Goal: Information Seeking & Learning: Learn about a topic

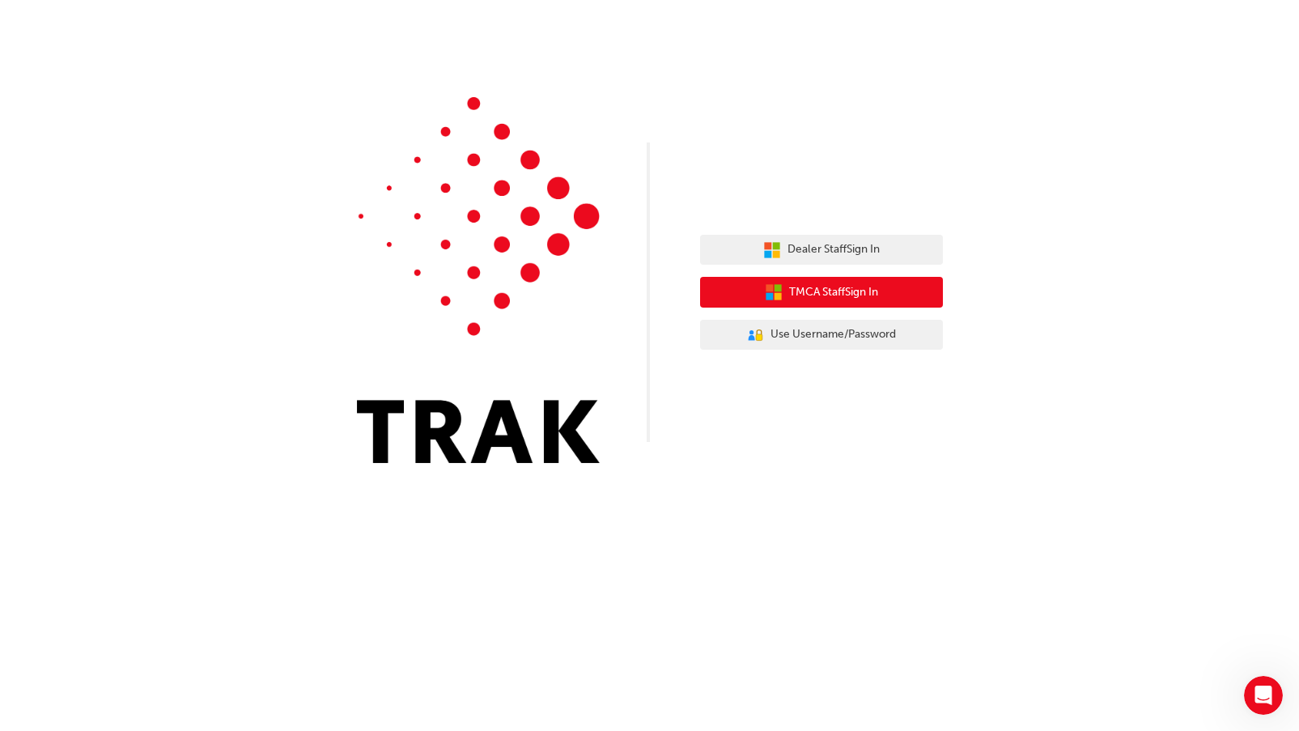
click at [775, 284] on icon "button" at bounding box center [774, 292] width 18 height 18
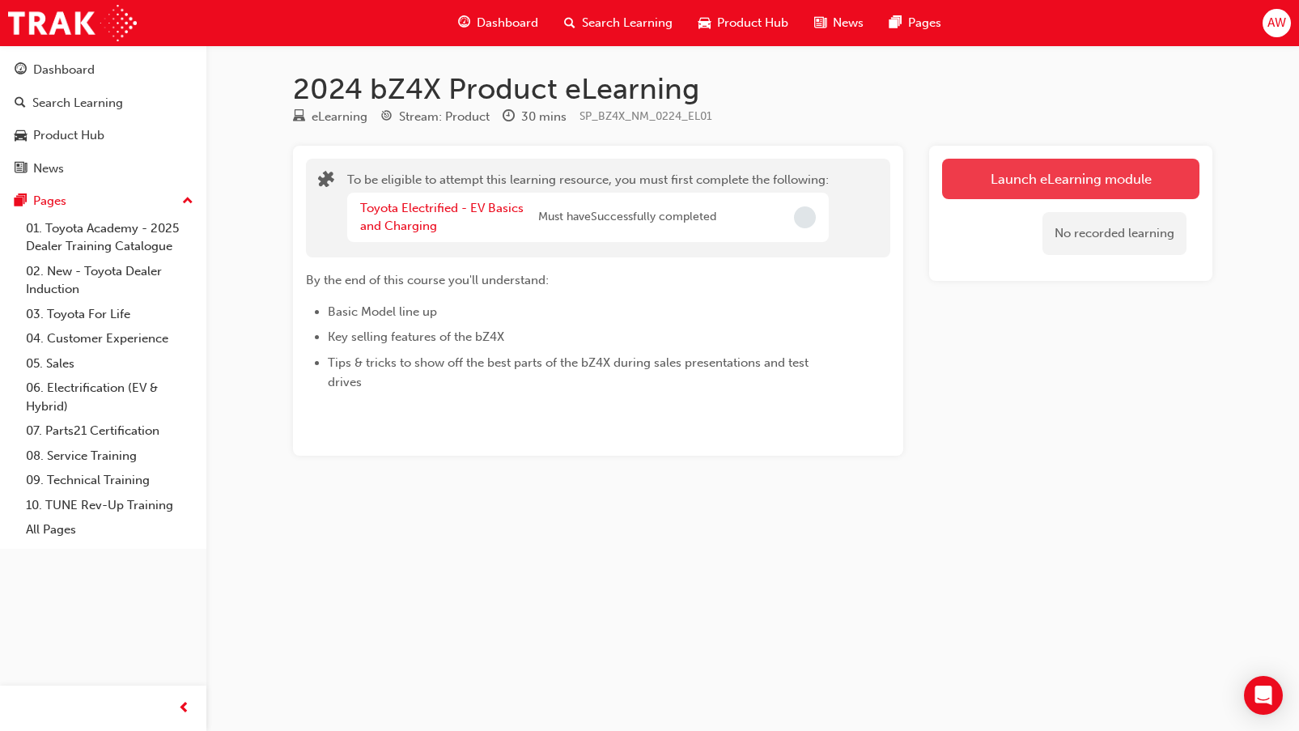
click at [1085, 190] on button "Launch eLearning module" at bounding box center [1070, 179] width 257 height 40
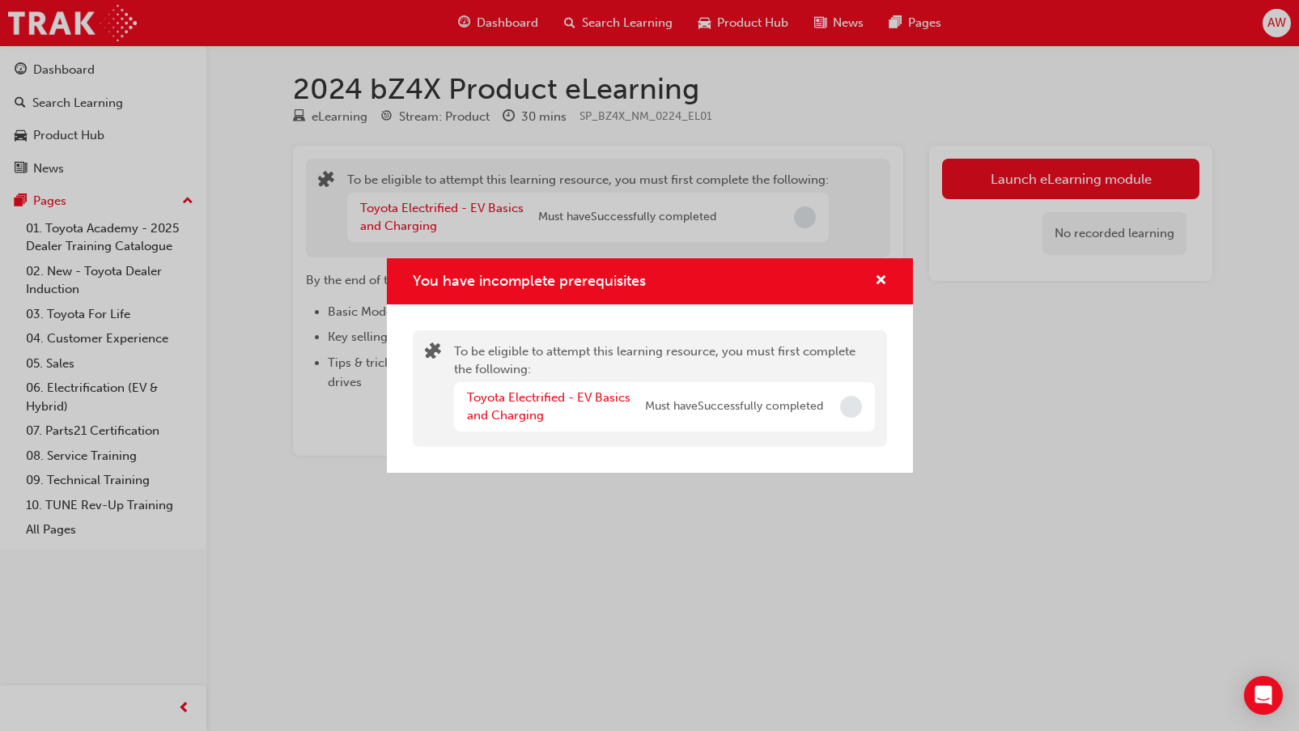
click at [770, 415] on span "Must have Successfully completed" at bounding box center [734, 406] width 178 height 19
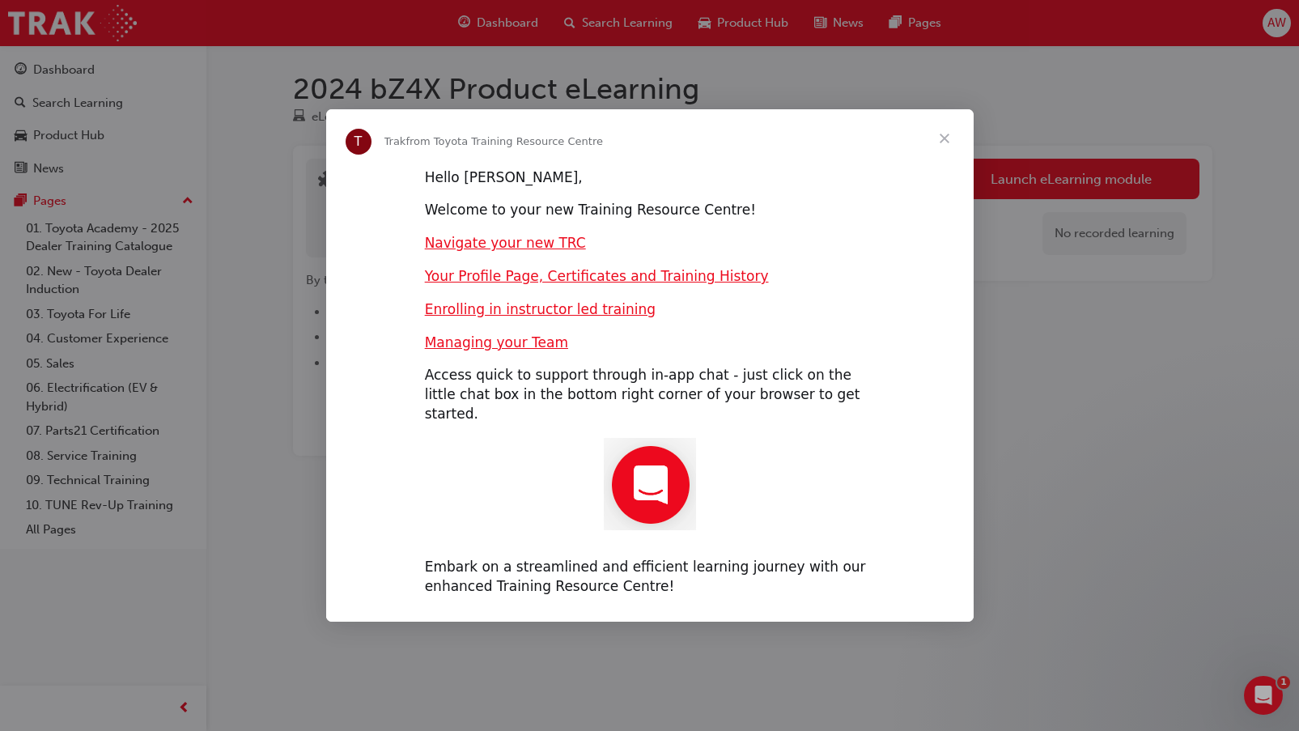
click at [948, 145] on span "Close" at bounding box center [944, 138] width 58 height 58
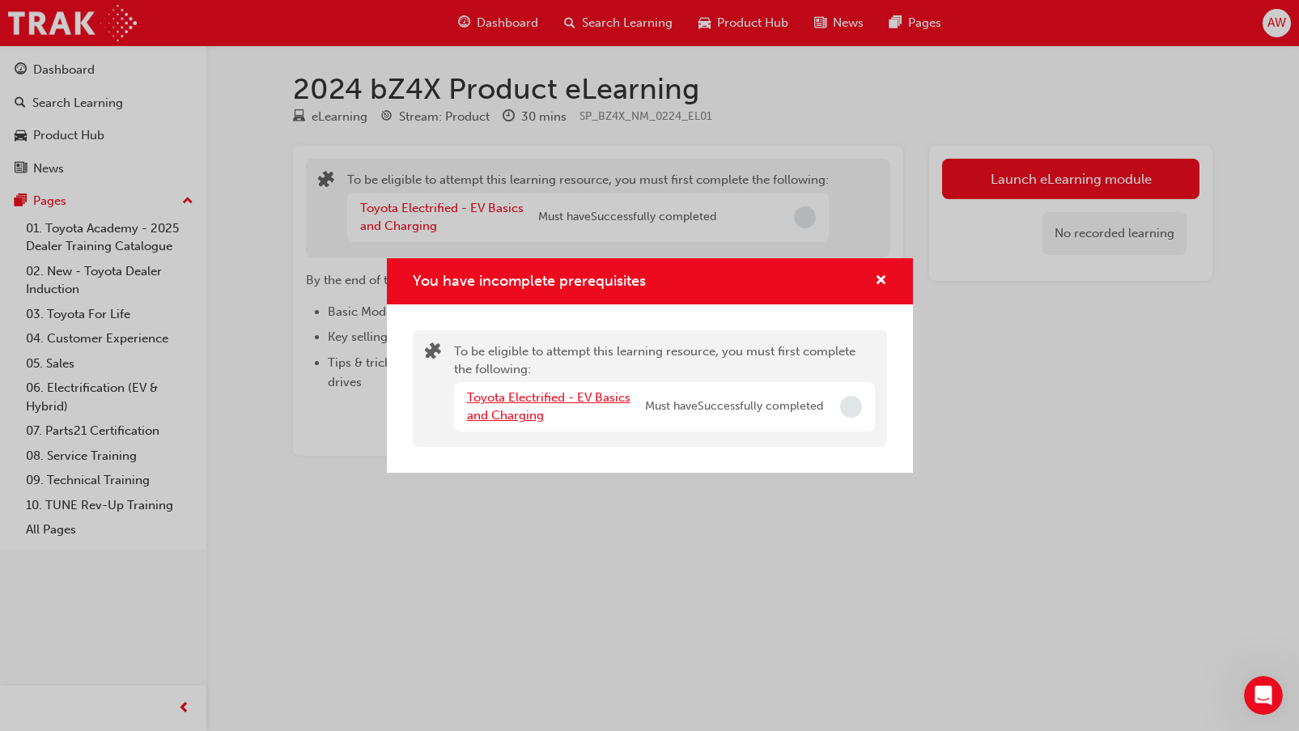
click at [573, 397] on link "Toyota Electrified - EV Basics and Charging" at bounding box center [548, 406] width 163 height 33
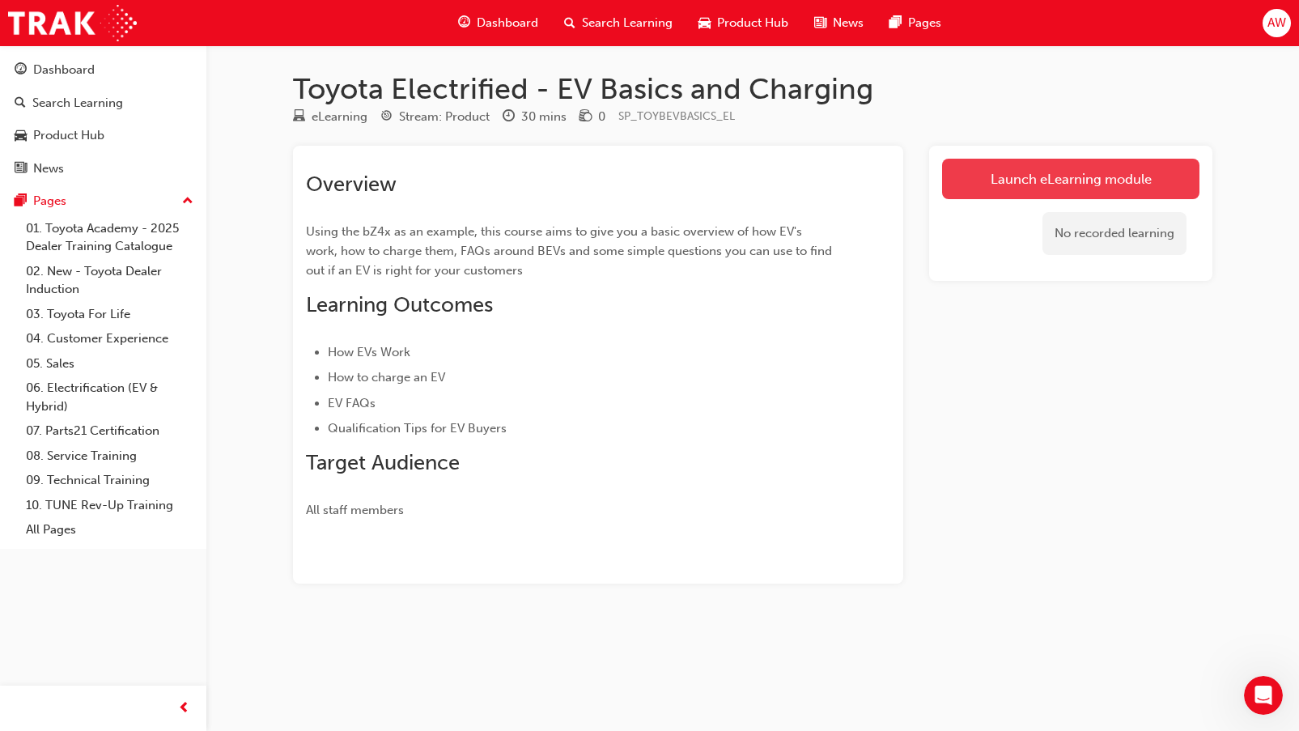
click at [1013, 194] on link "Launch eLearning module" at bounding box center [1070, 179] width 257 height 40
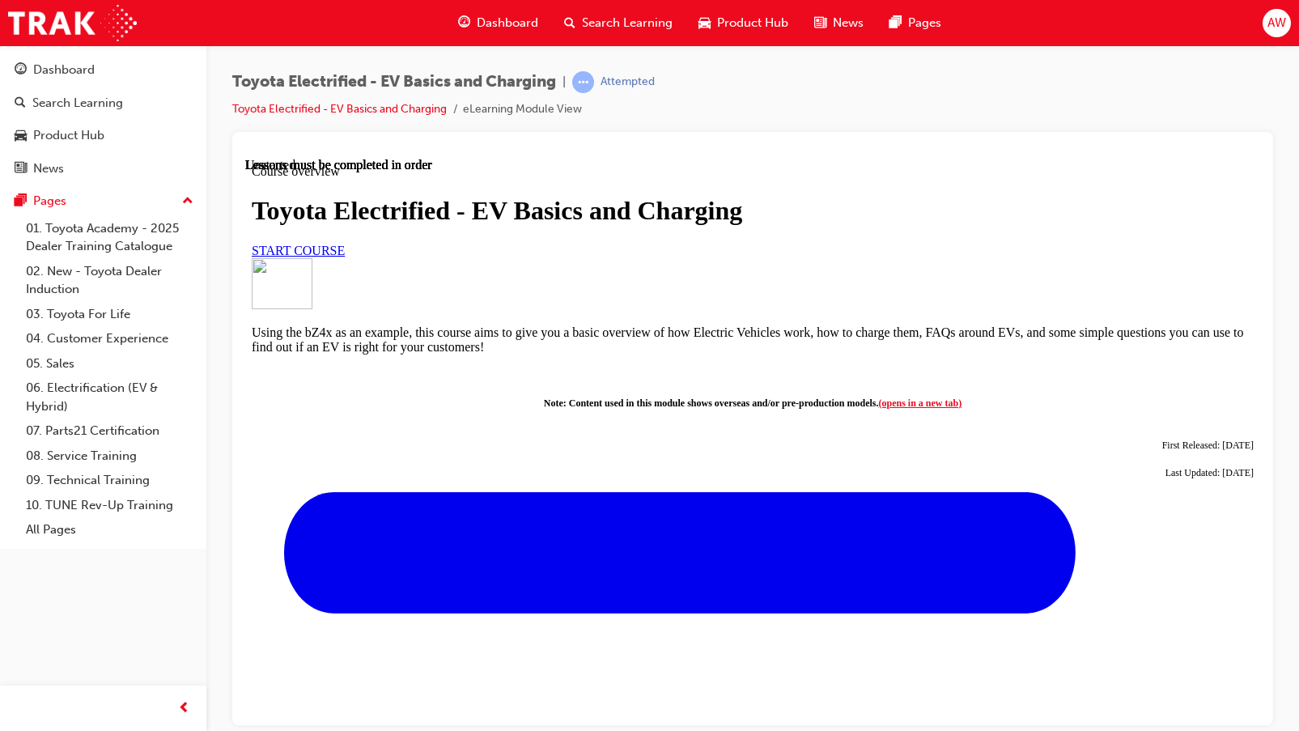
click at [345, 257] on link "START COURSE" at bounding box center [298, 250] width 93 height 14
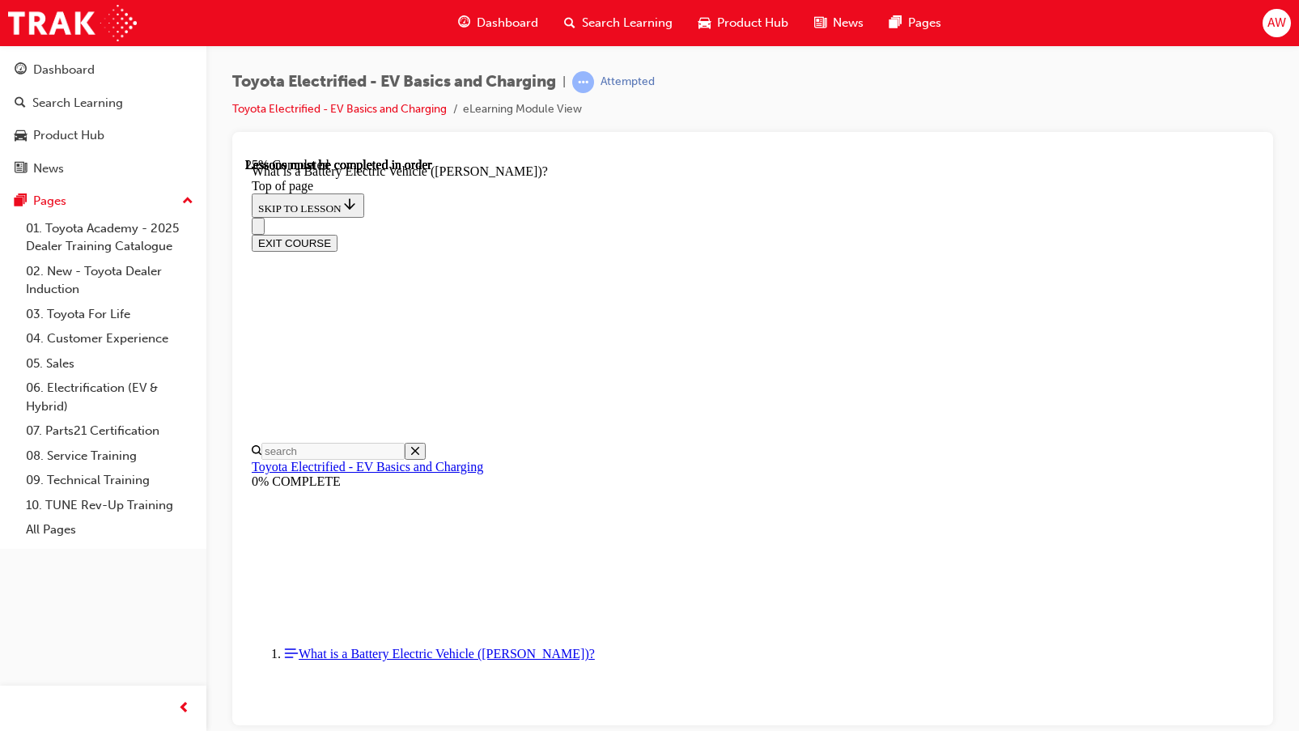
scroll to position [293, 0]
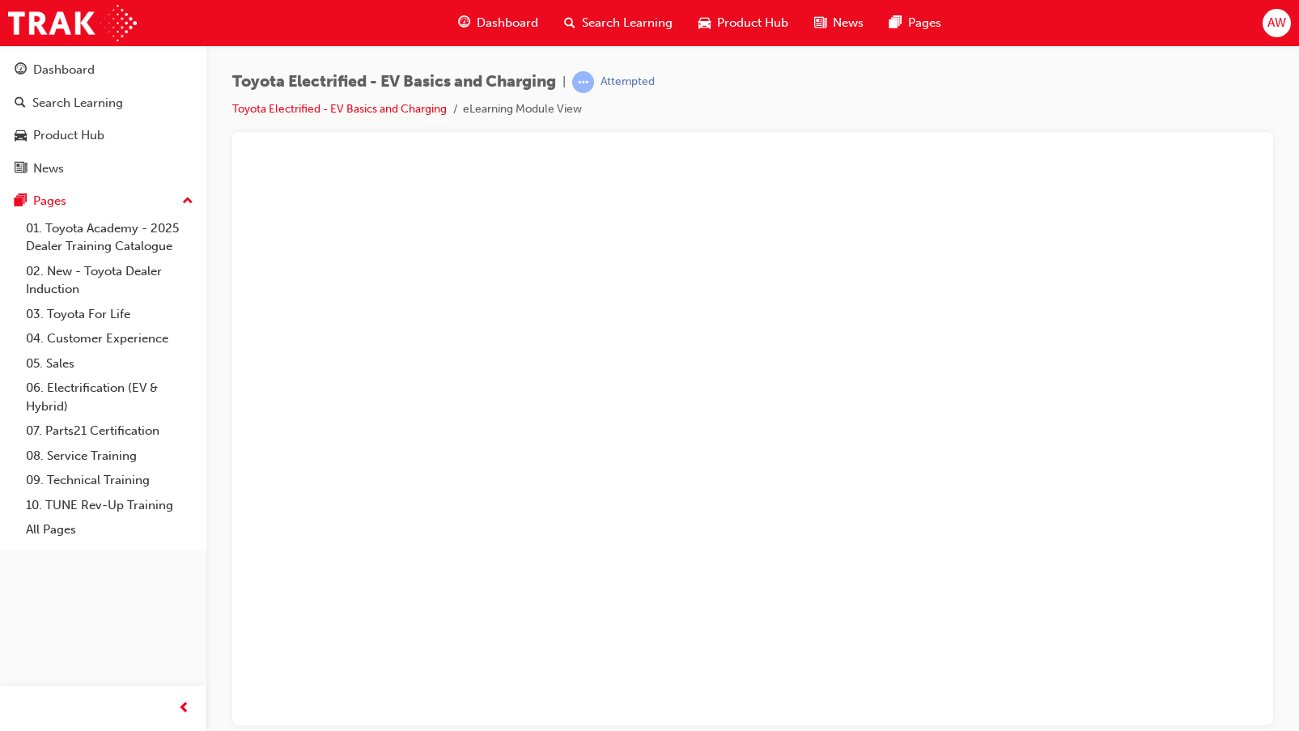
click at [733, 297] on button "Unzoom image" at bounding box center [752, 440] width 1015 height 567
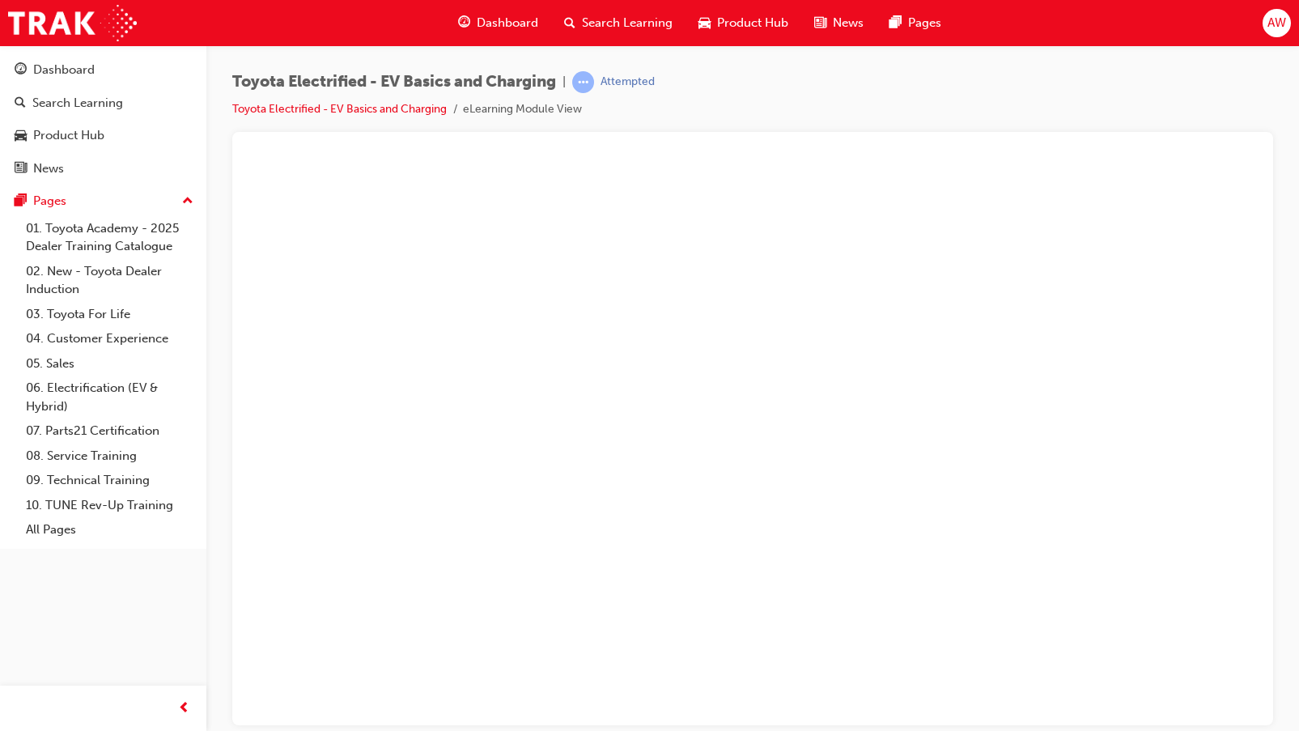
click at [804, 328] on button "Unzoom image" at bounding box center [752, 440] width 1015 height 567
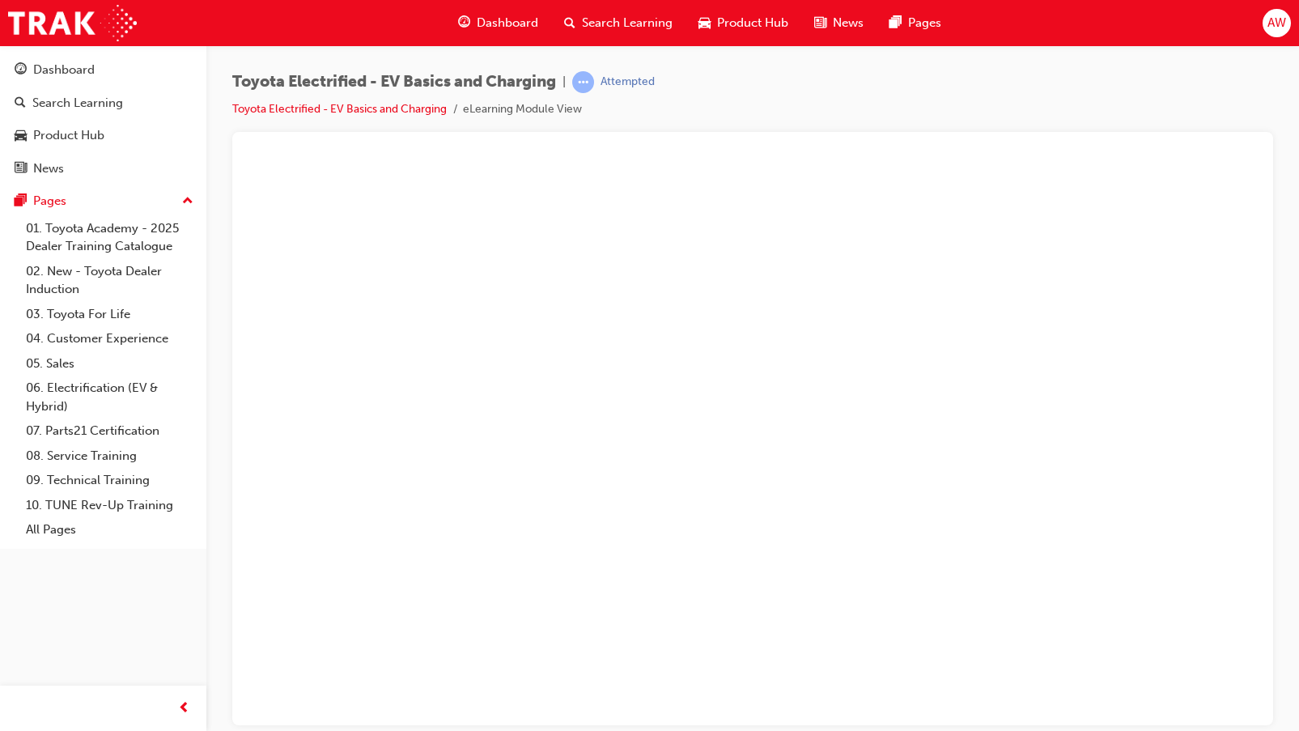
click at [952, 345] on button "Unzoom image" at bounding box center [752, 440] width 1015 height 567
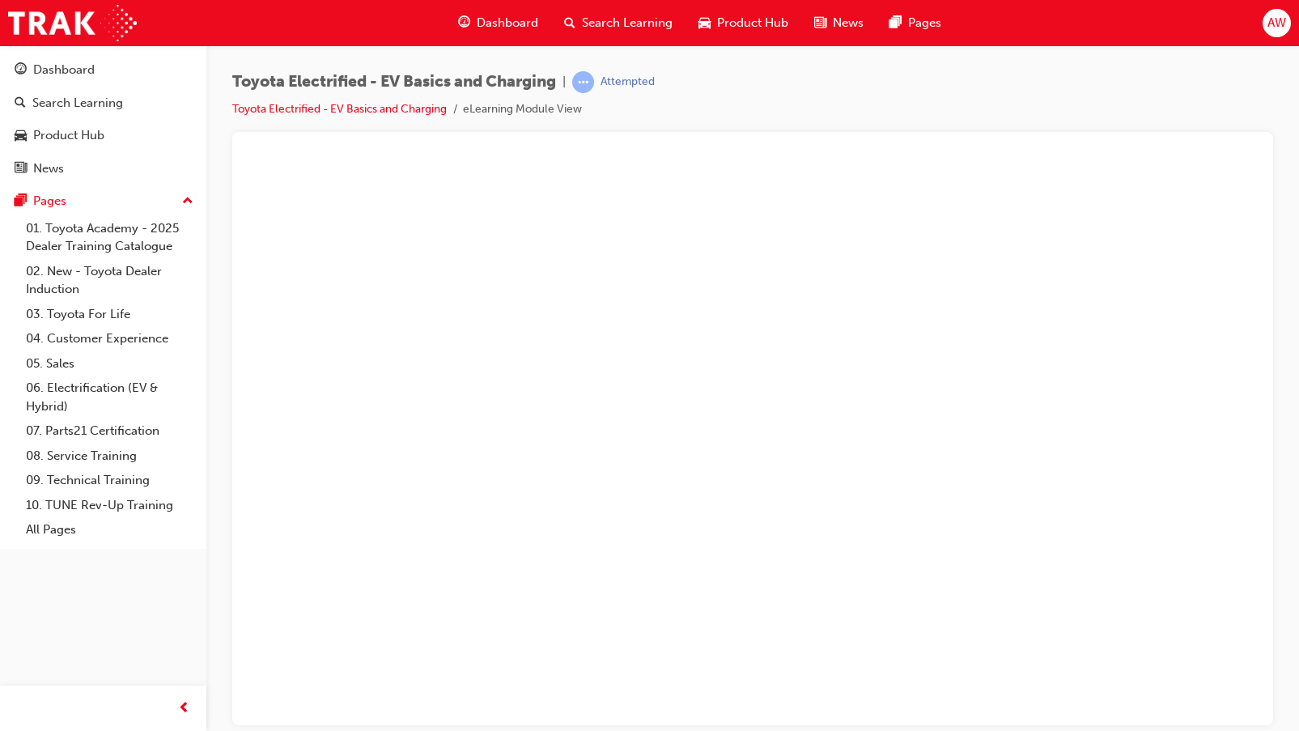
click at [1088, 353] on button "Unzoom image" at bounding box center [752, 440] width 1015 height 567
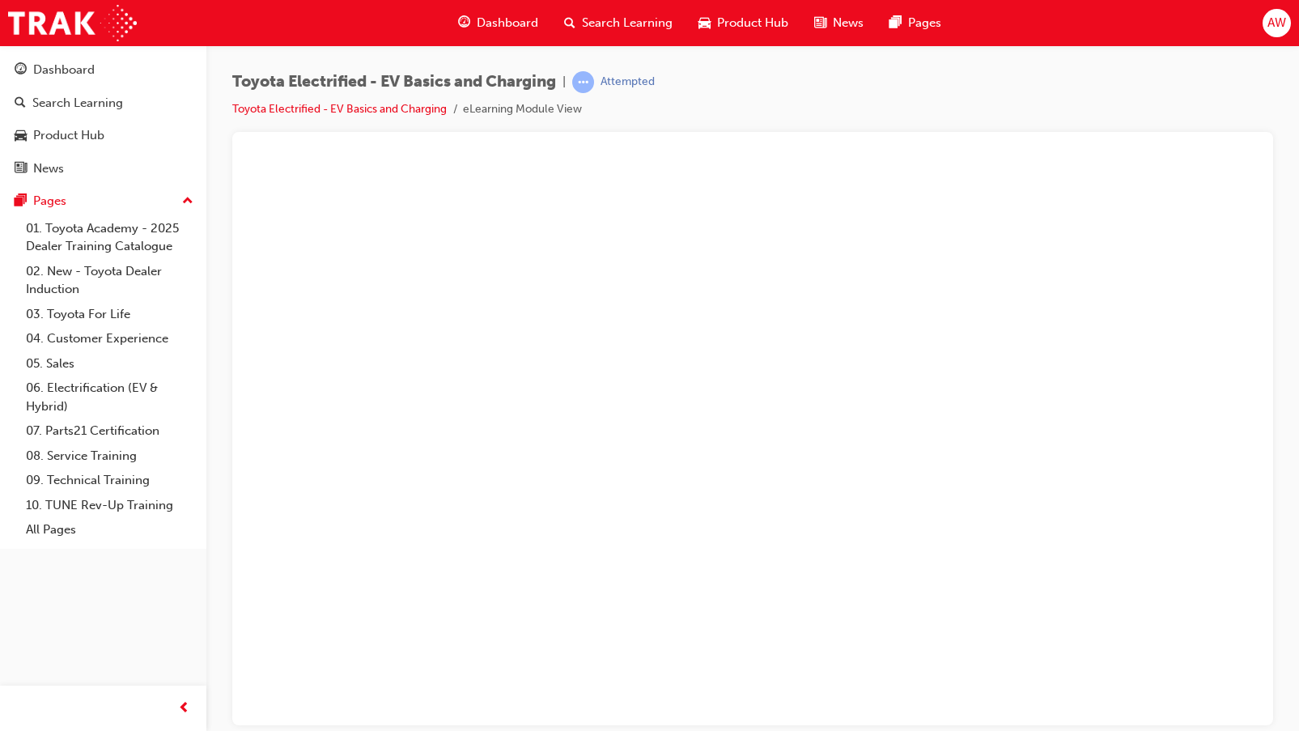
click at [898, 425] on button "Unzoom image" at bounding box center [752, 440] width 1015 height 567
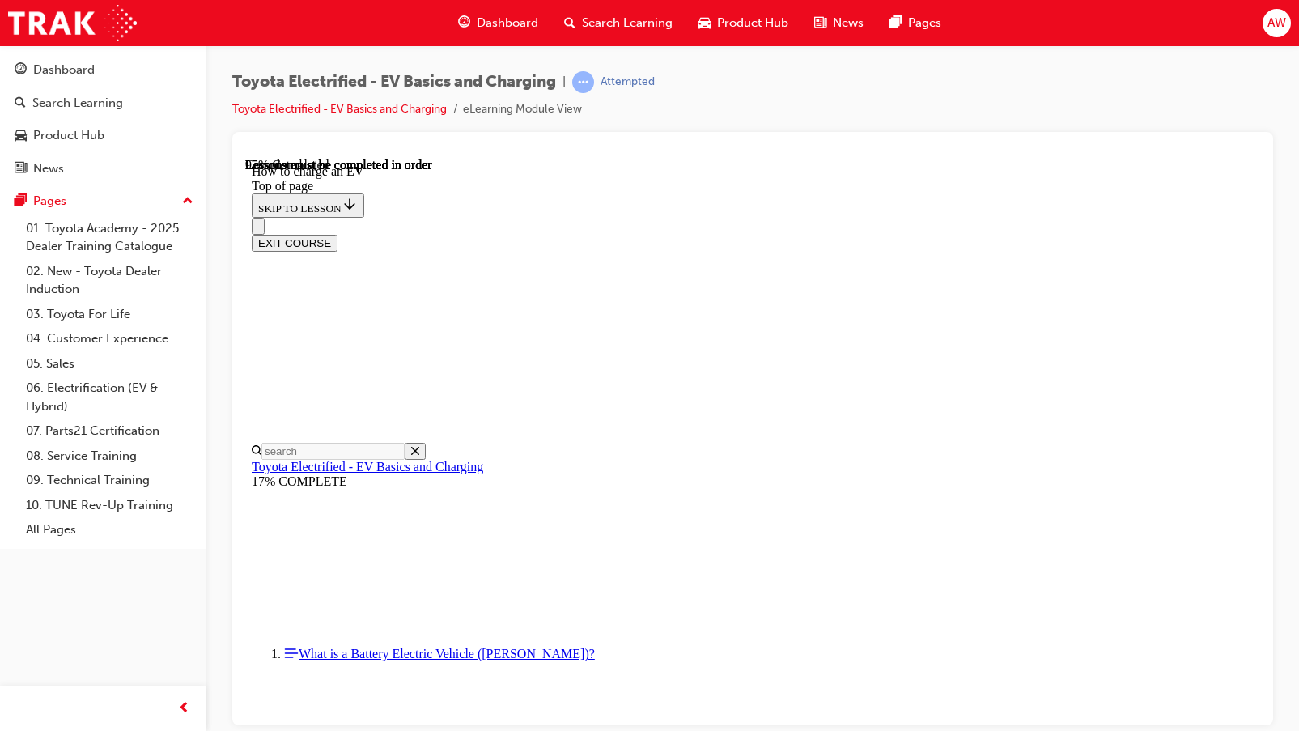
scroll to position [7140, 0]
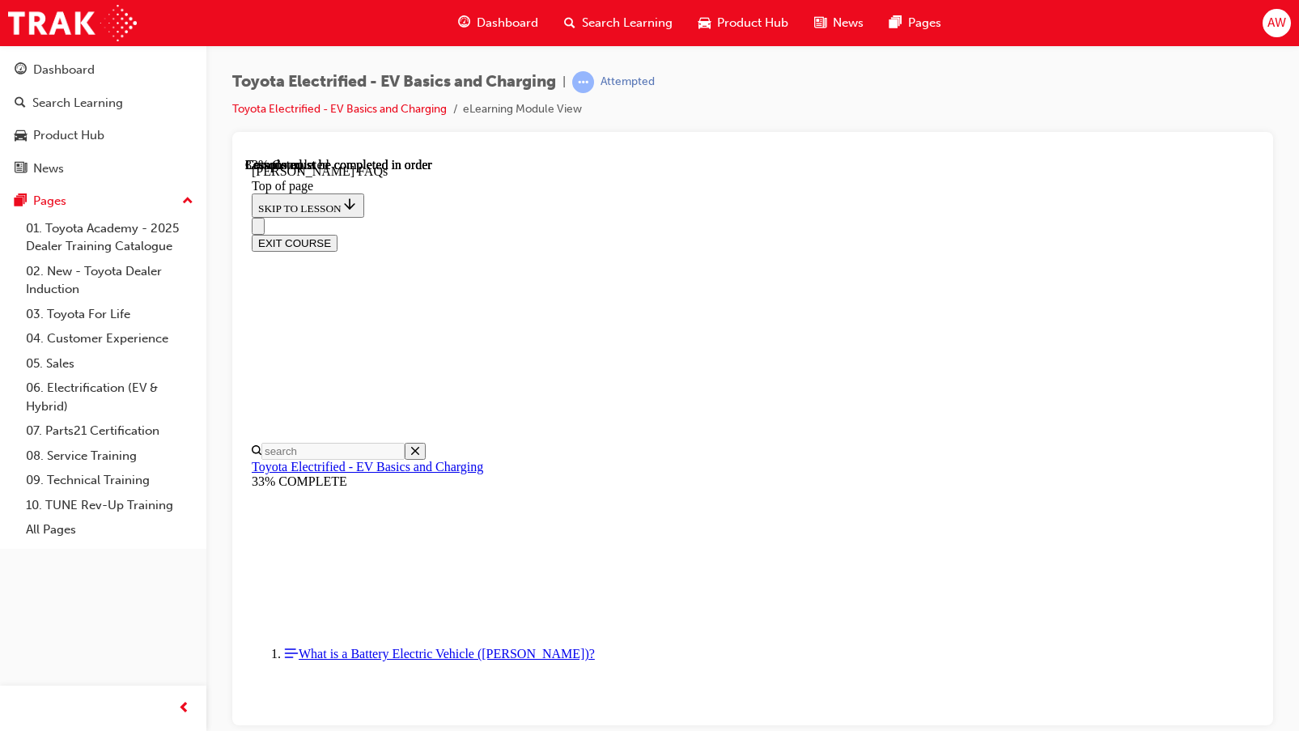
scroll to position [900, 0]
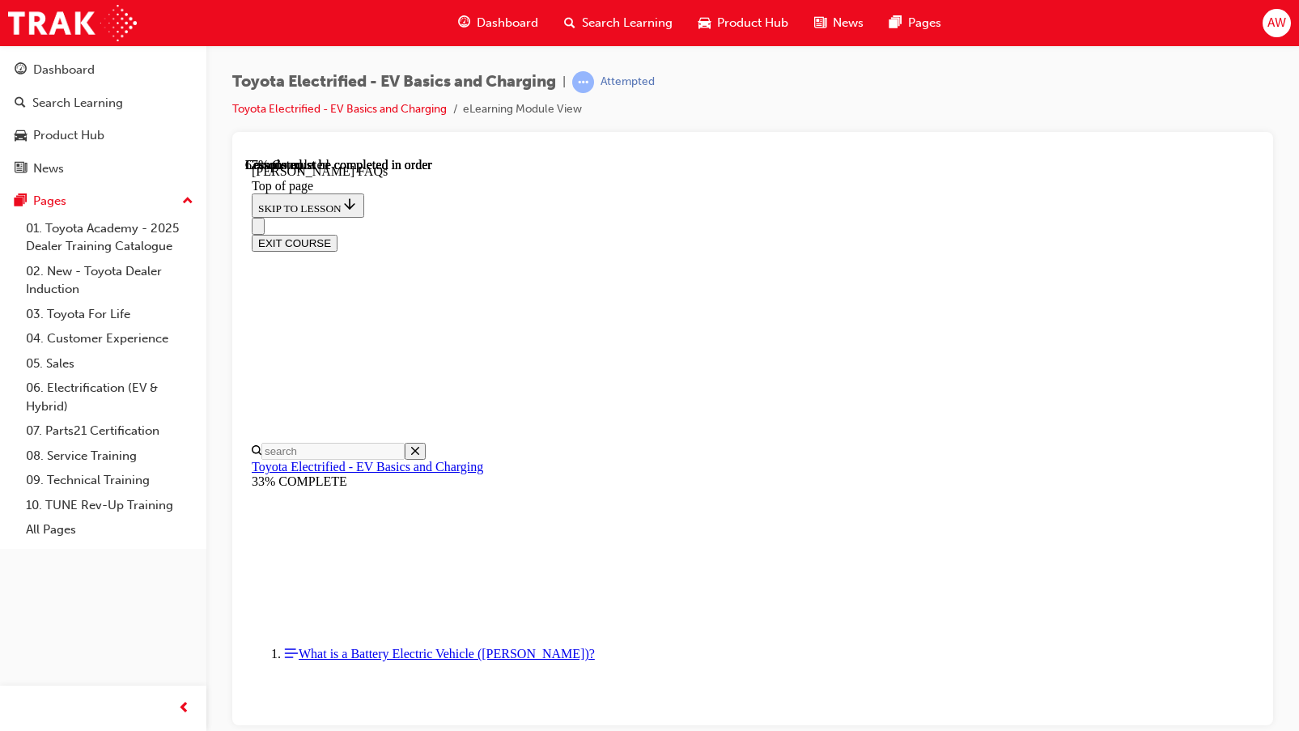
scroll to position [2980, 0]
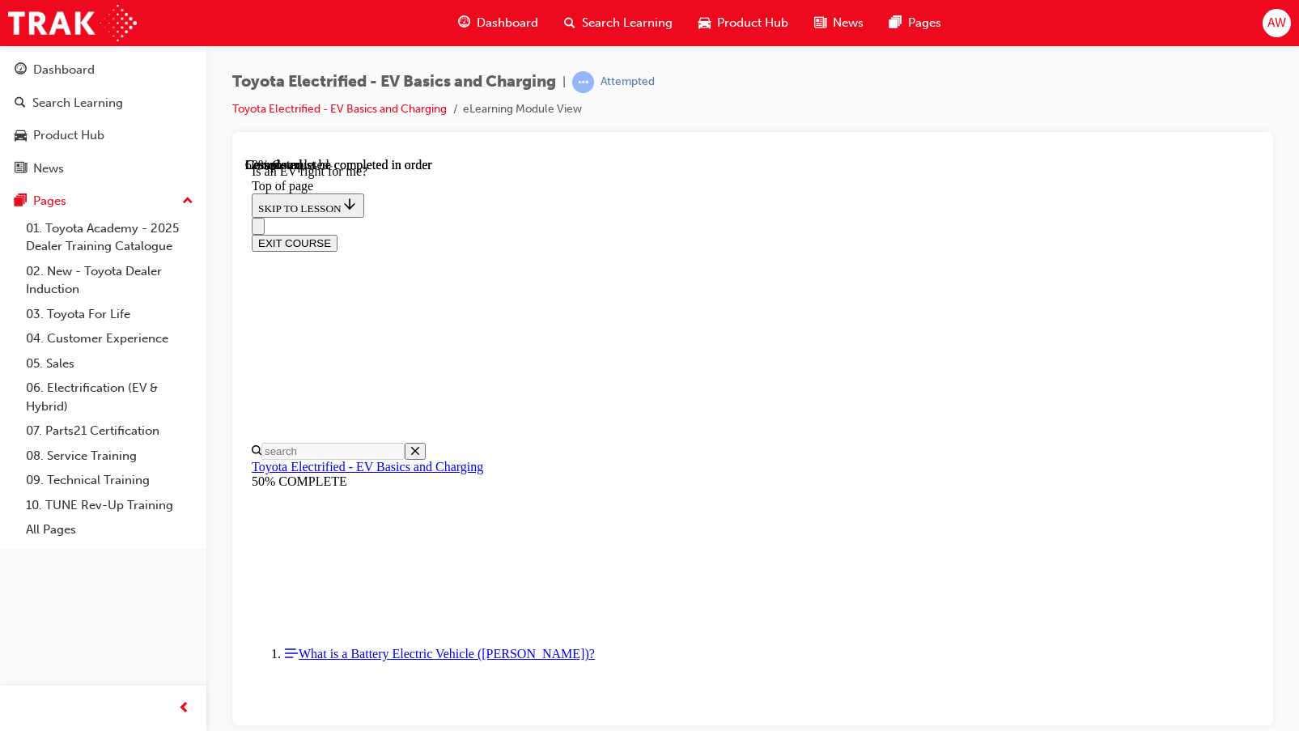
scroll to position [1183, 0]
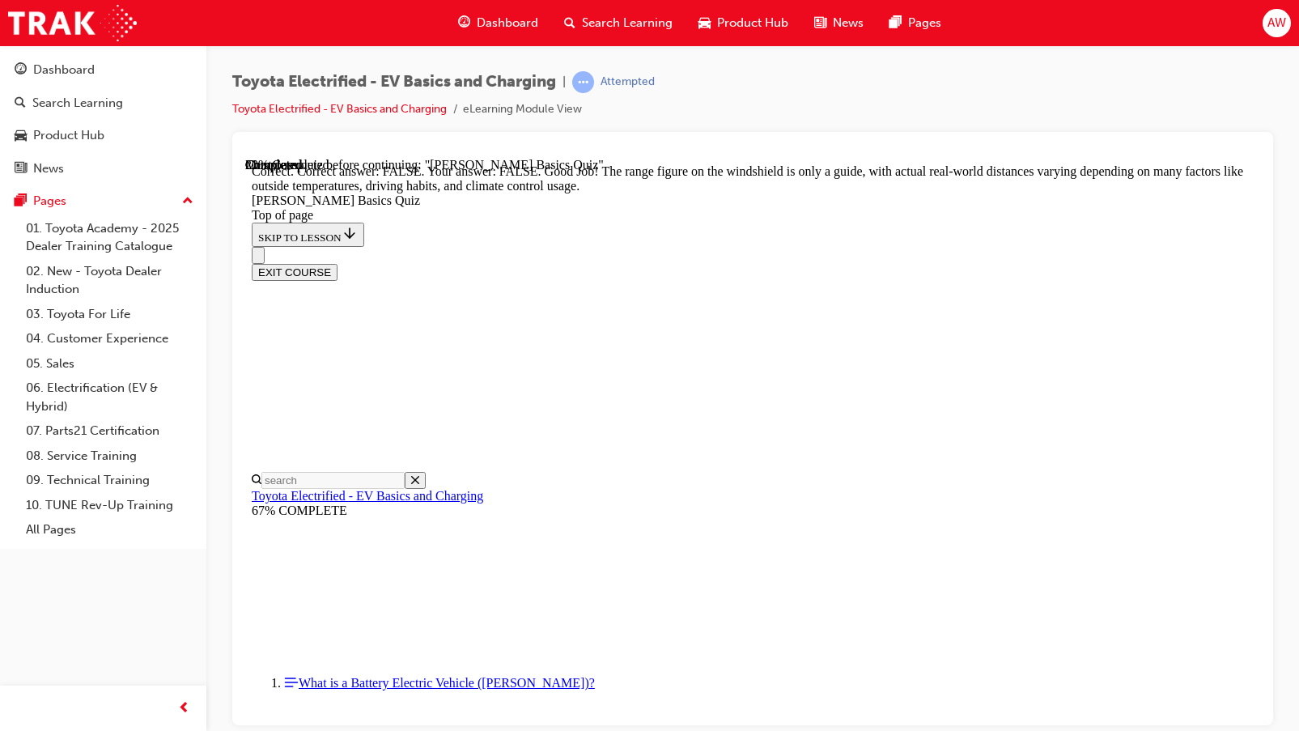
scroll to position [321, 0]
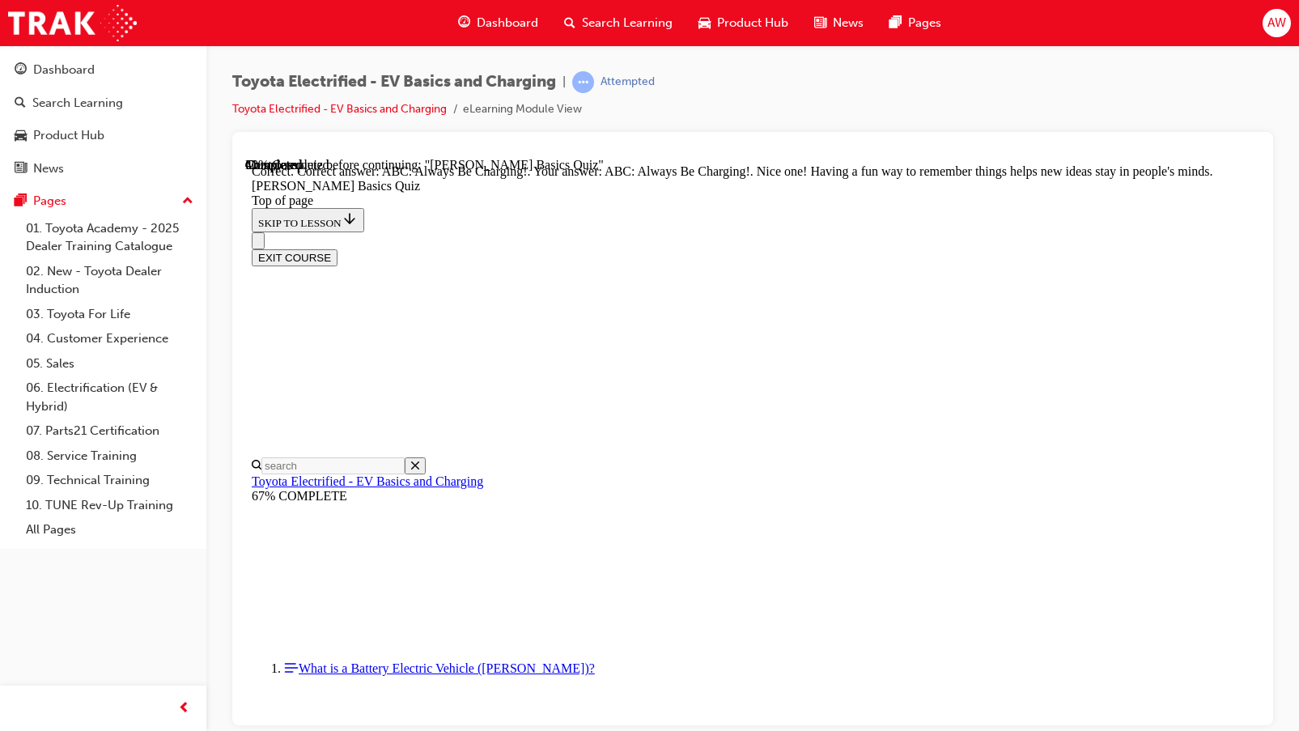
scroll to position [348, 0]
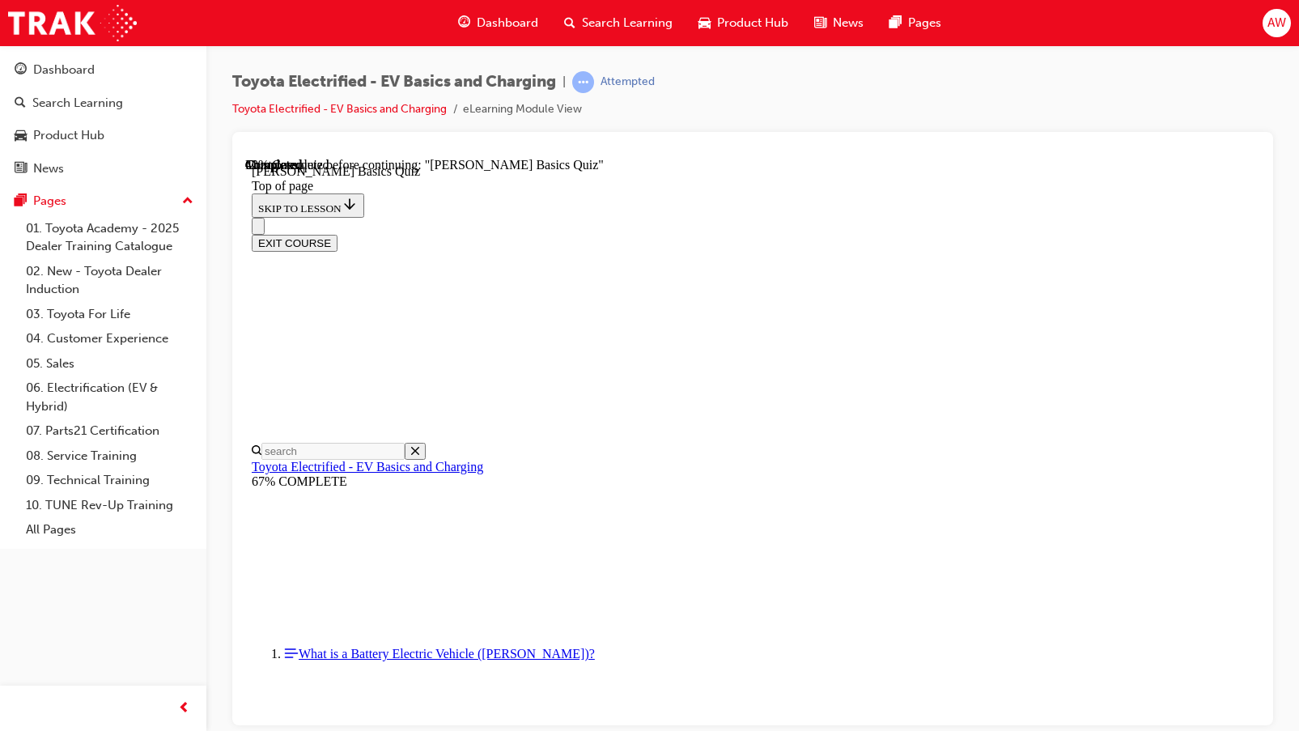
scroll to position [193, 0]
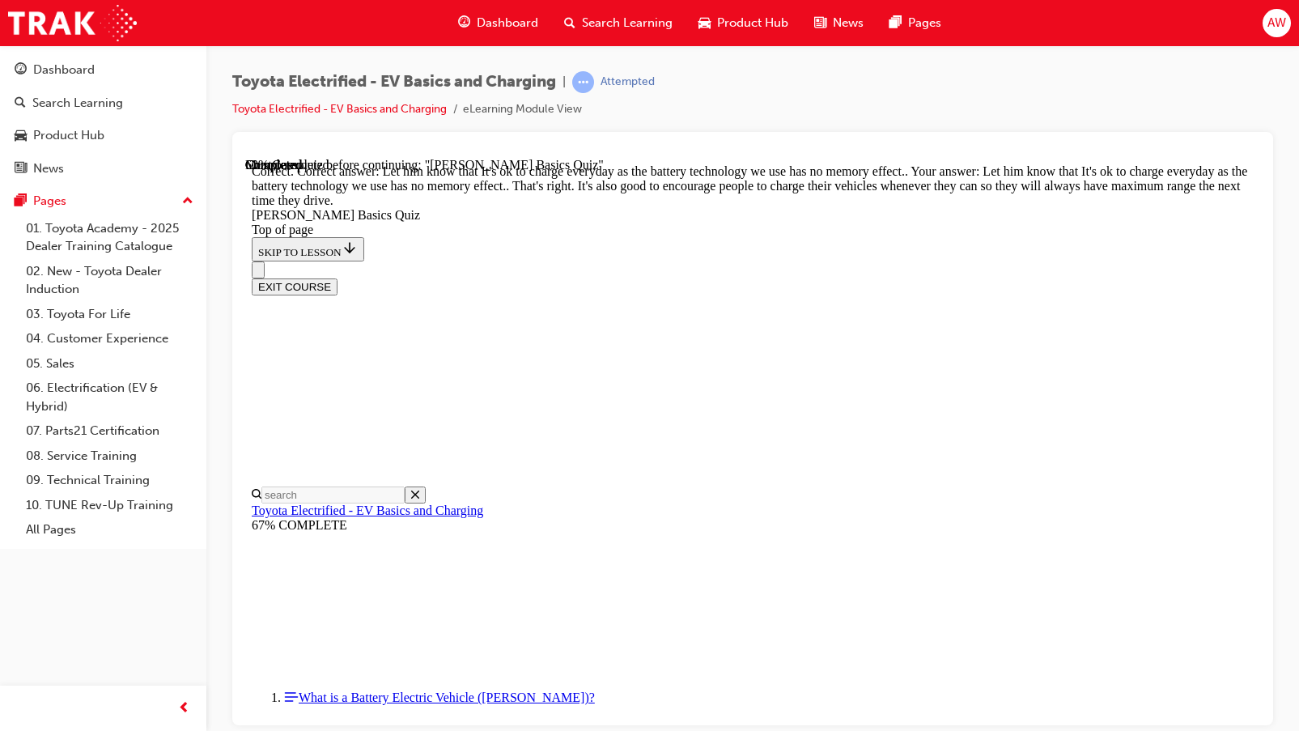
scroll to position [362, 0]
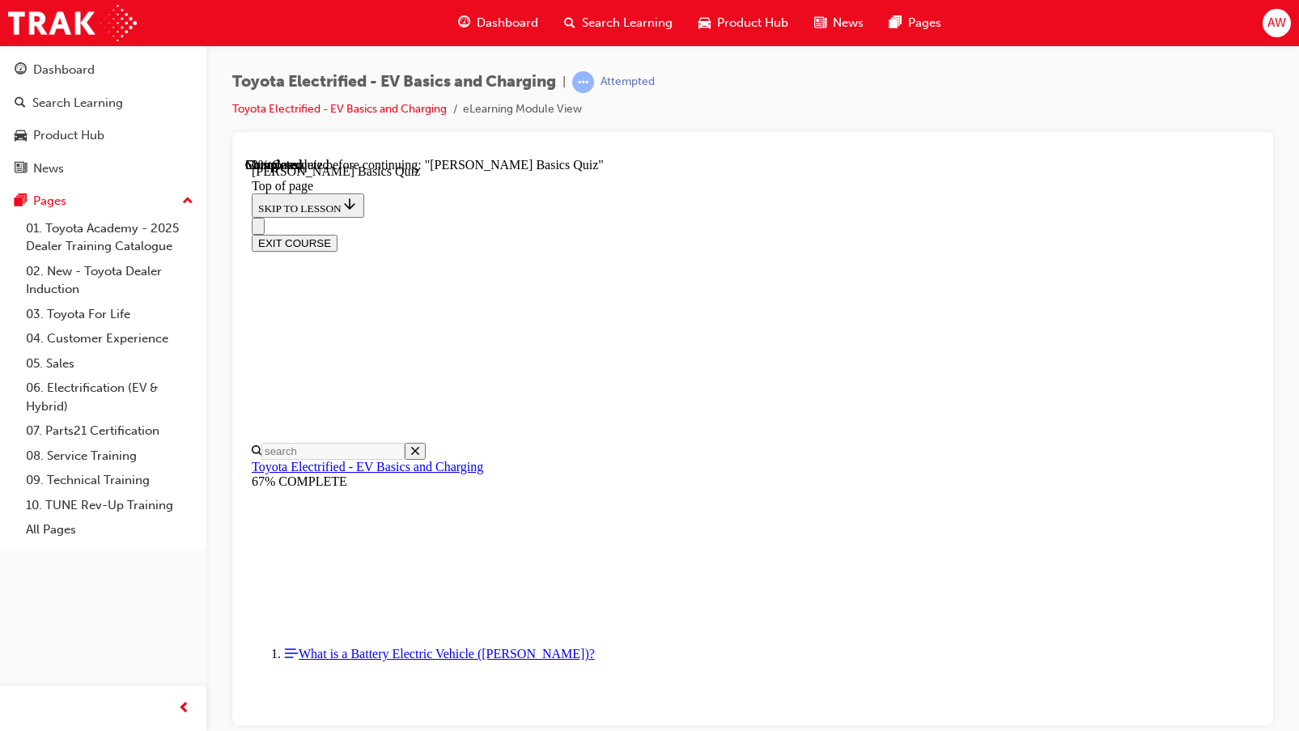
scroll to position [212, 0]
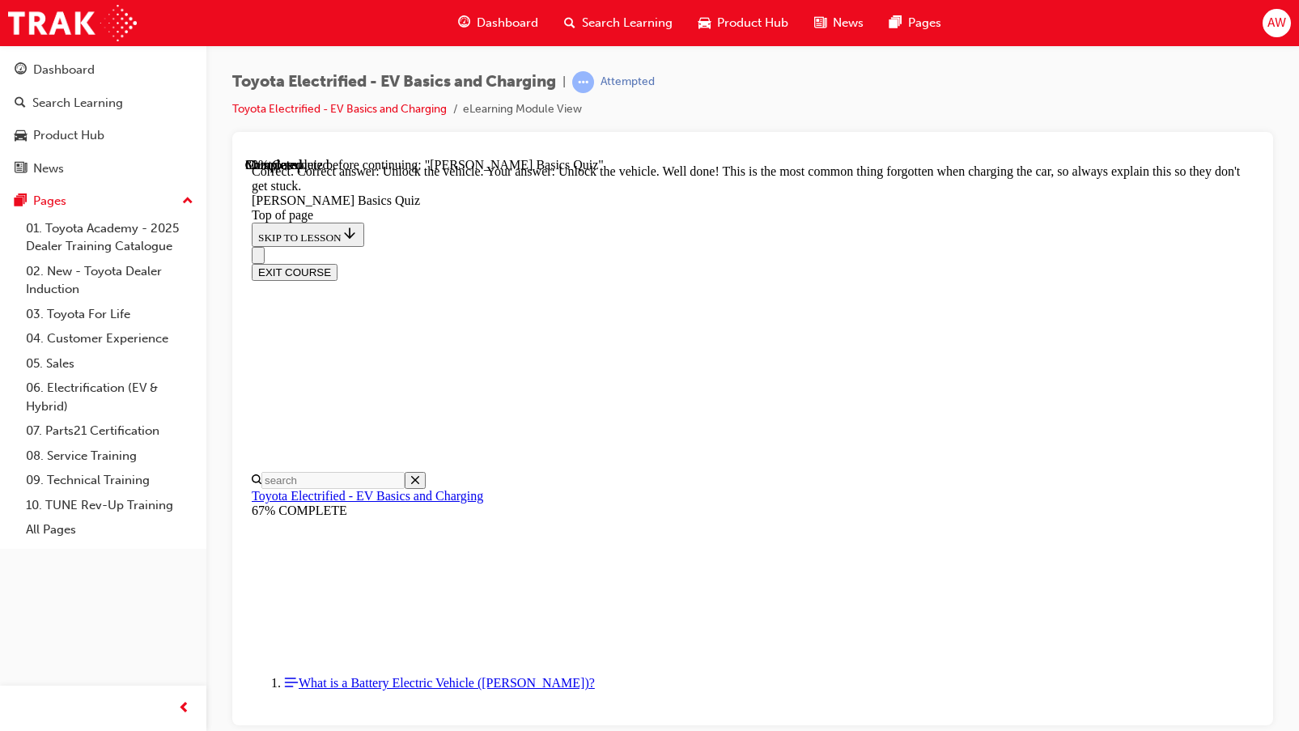
scroll to position [522, 0]
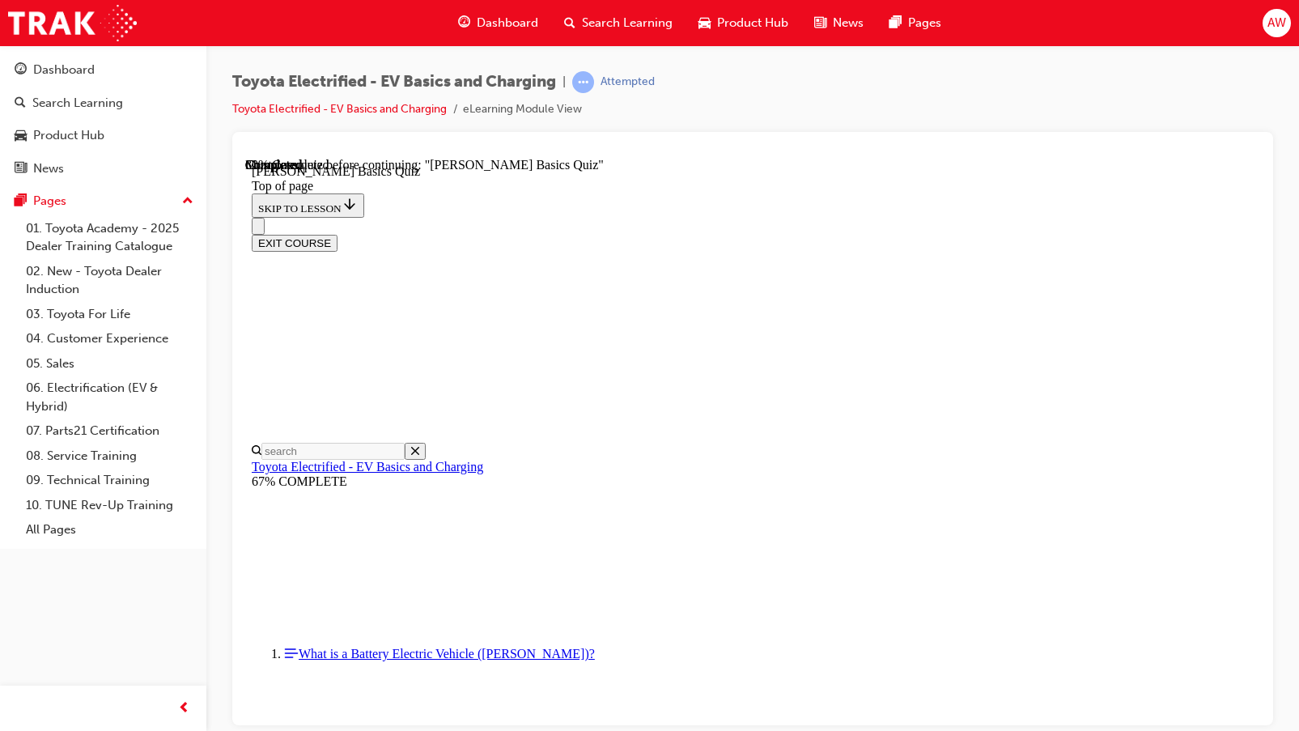
scroll to position [211, 0]
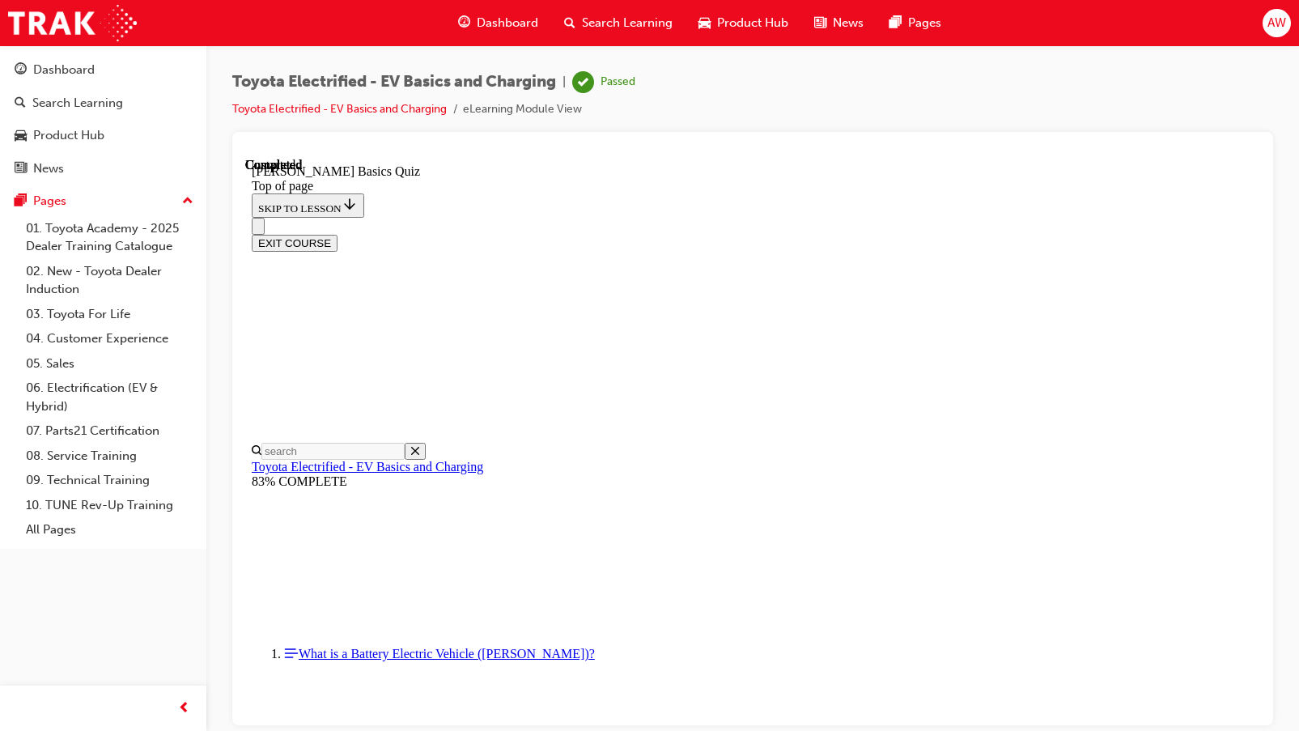
scroll to position [312, 0]
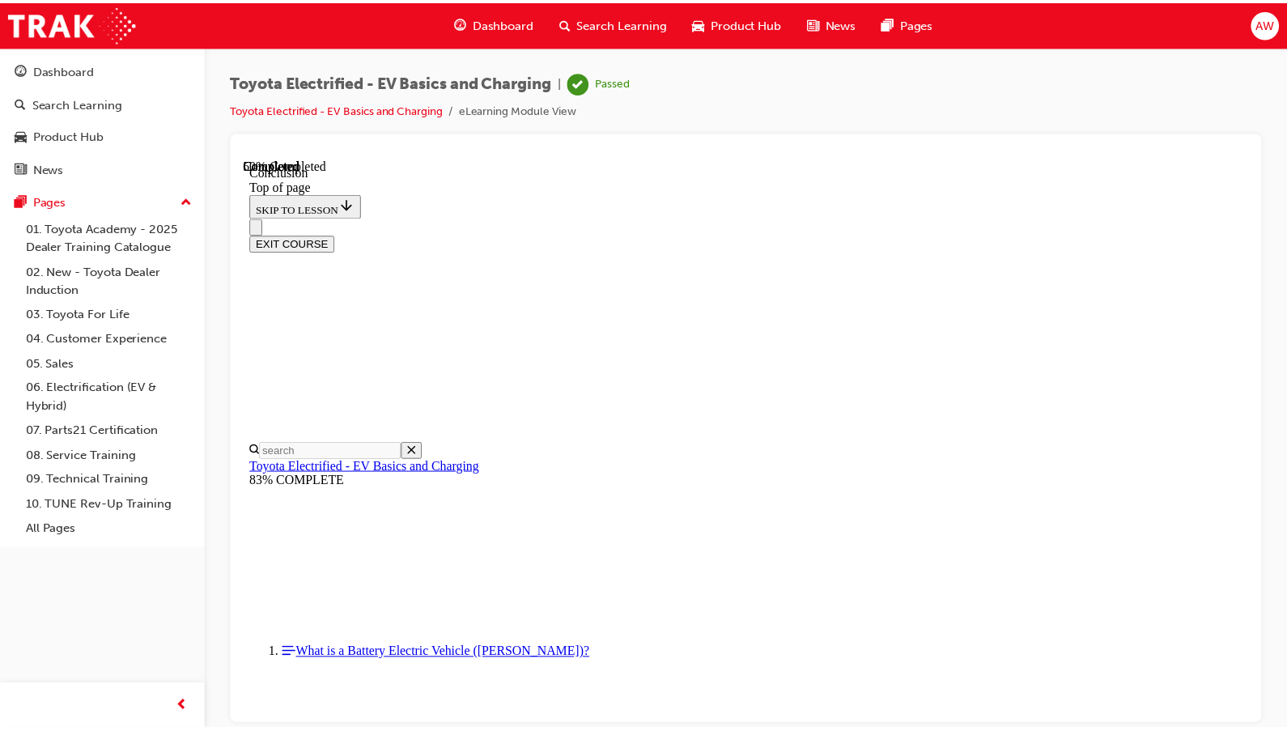
scroll to position [617, 0]
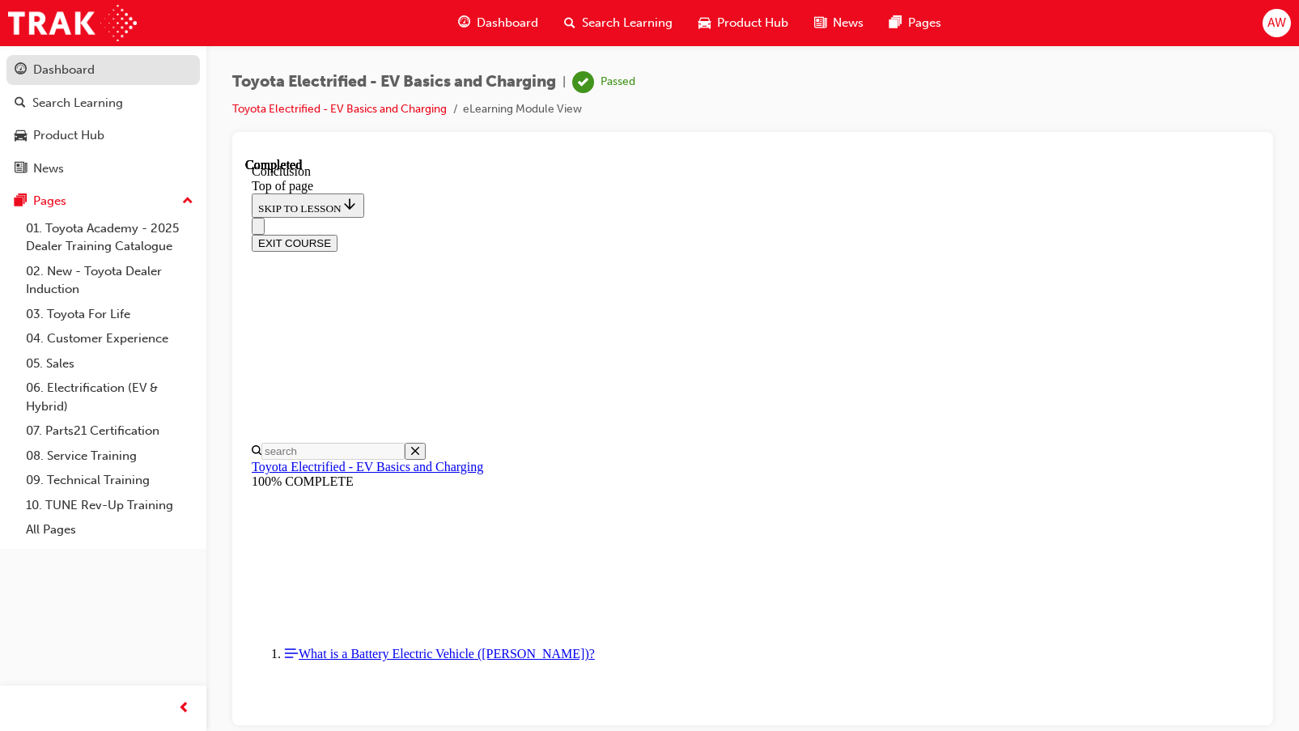
click at [85, 80] on link "Dashboard" at bounding box center [102, 70] width 193 height 30
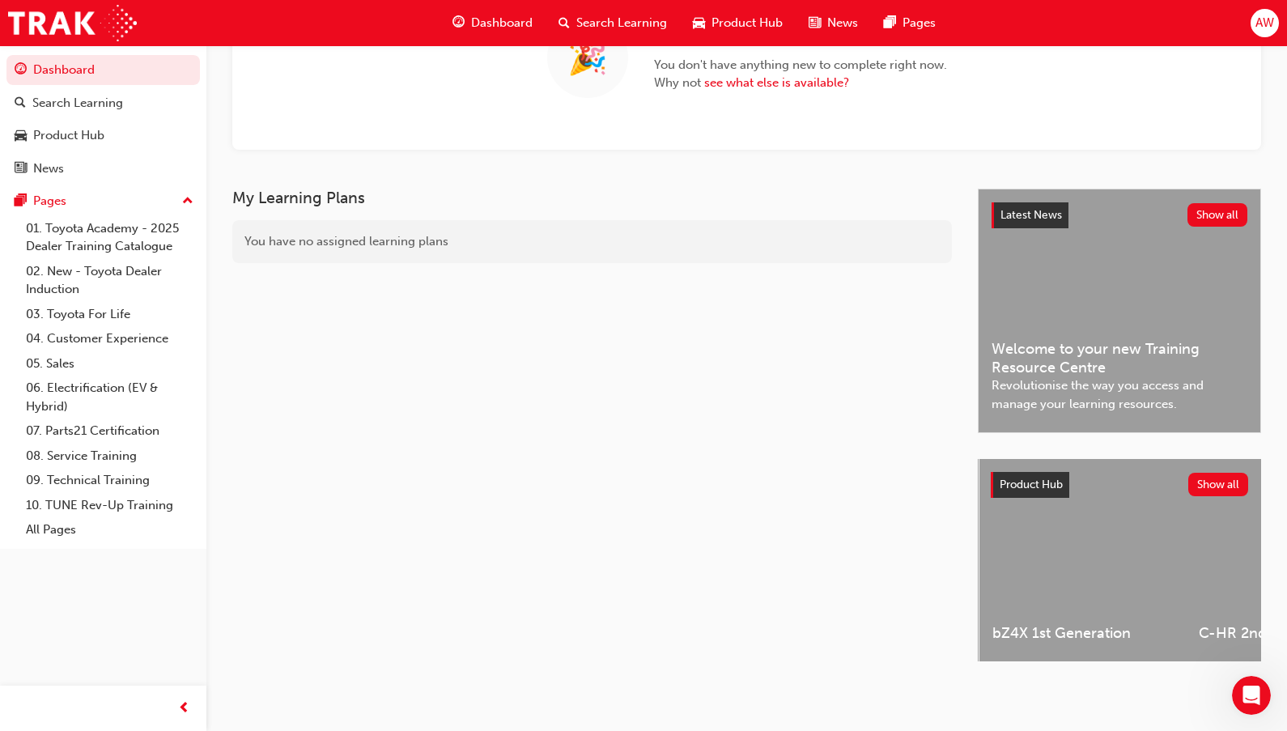
scroll to position [0, 138]
click at [1084, 627] on span "bZ4X 1st Generation" at bounding box center [1150, 633] width 180 height 19
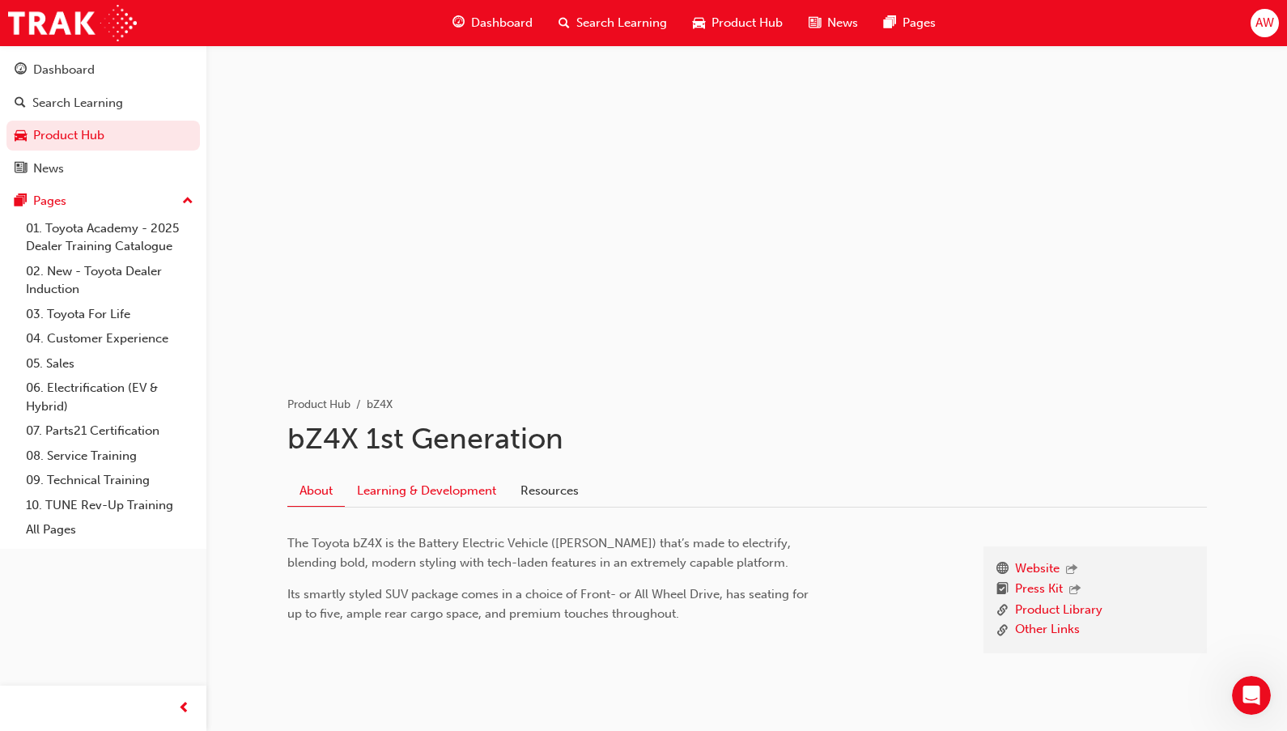
click at [460, 494] on link "Learning & Development" at bounding box center [426, 490] width 163 height 31
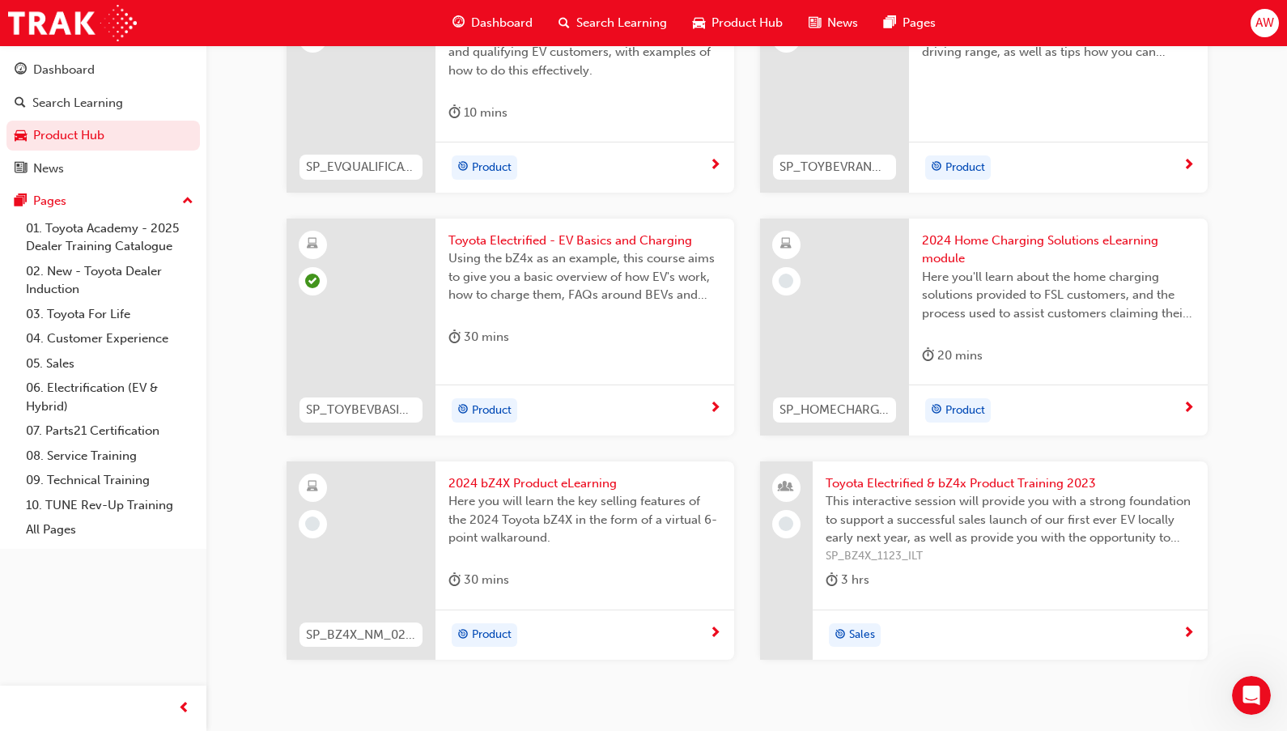
scroll to position [1537, 0]
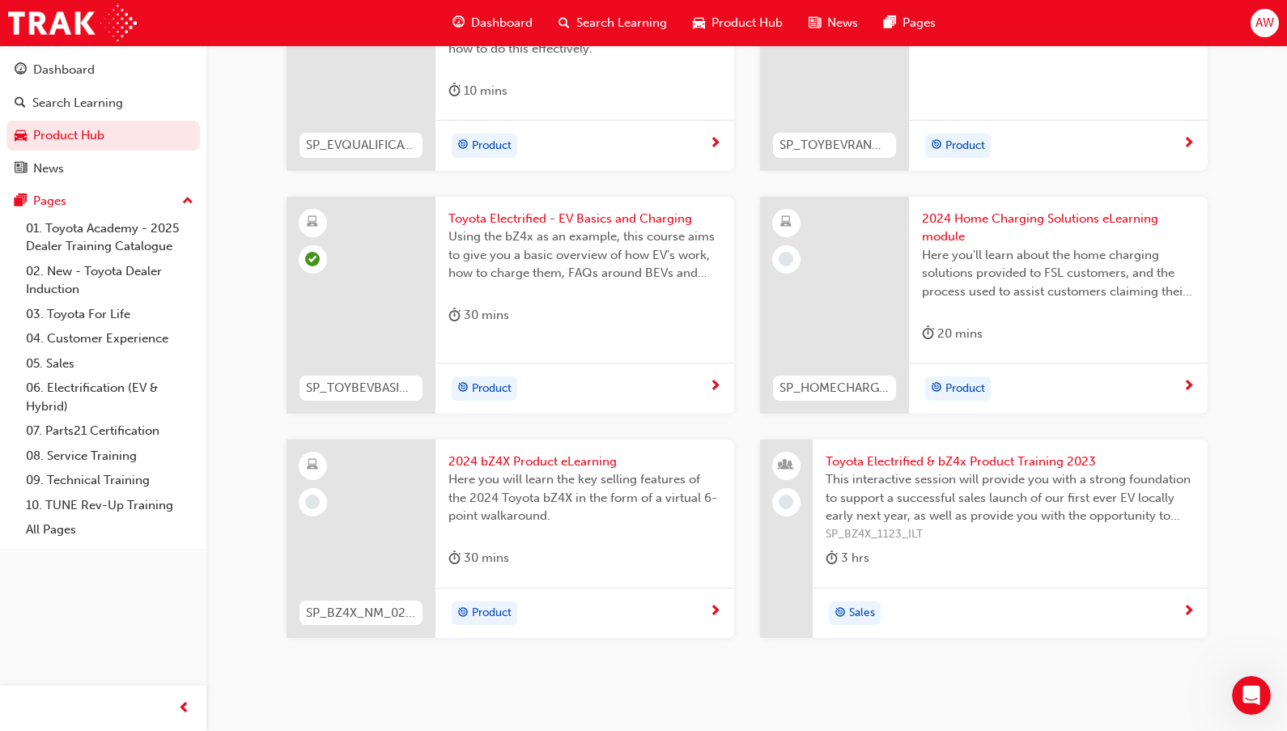
click at [539, 452] on span "2024 bZ4X Product eLearning" at bounding box center [584, 461] width 273 height 19
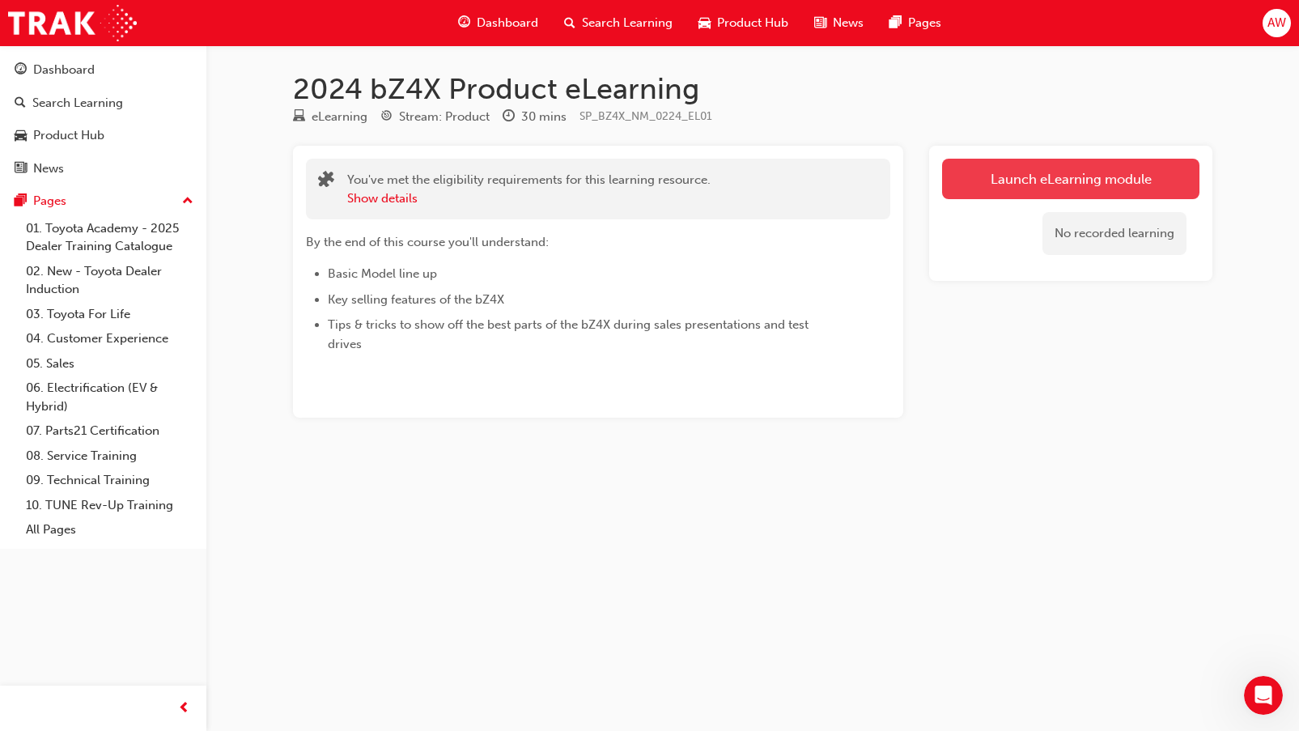
click at [1023, 182] on link "Launch eLearning module" at bounding box center [1070, 179] width 257 height 40
